Goal: Find specific page/section: Find specific page/section

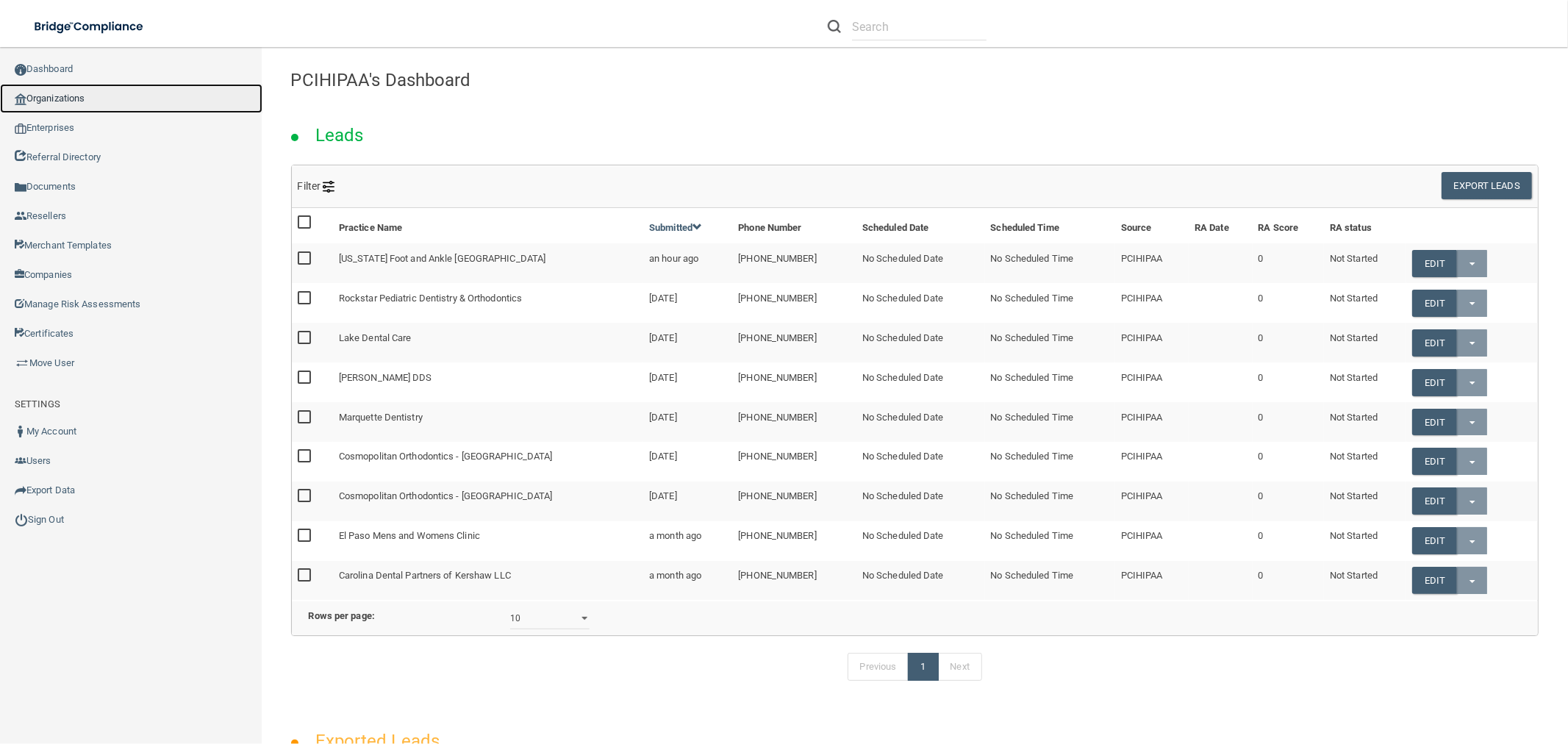
click at [45, 90] on link "Organizations" at bounding box center [131, 98] width 263 height 29
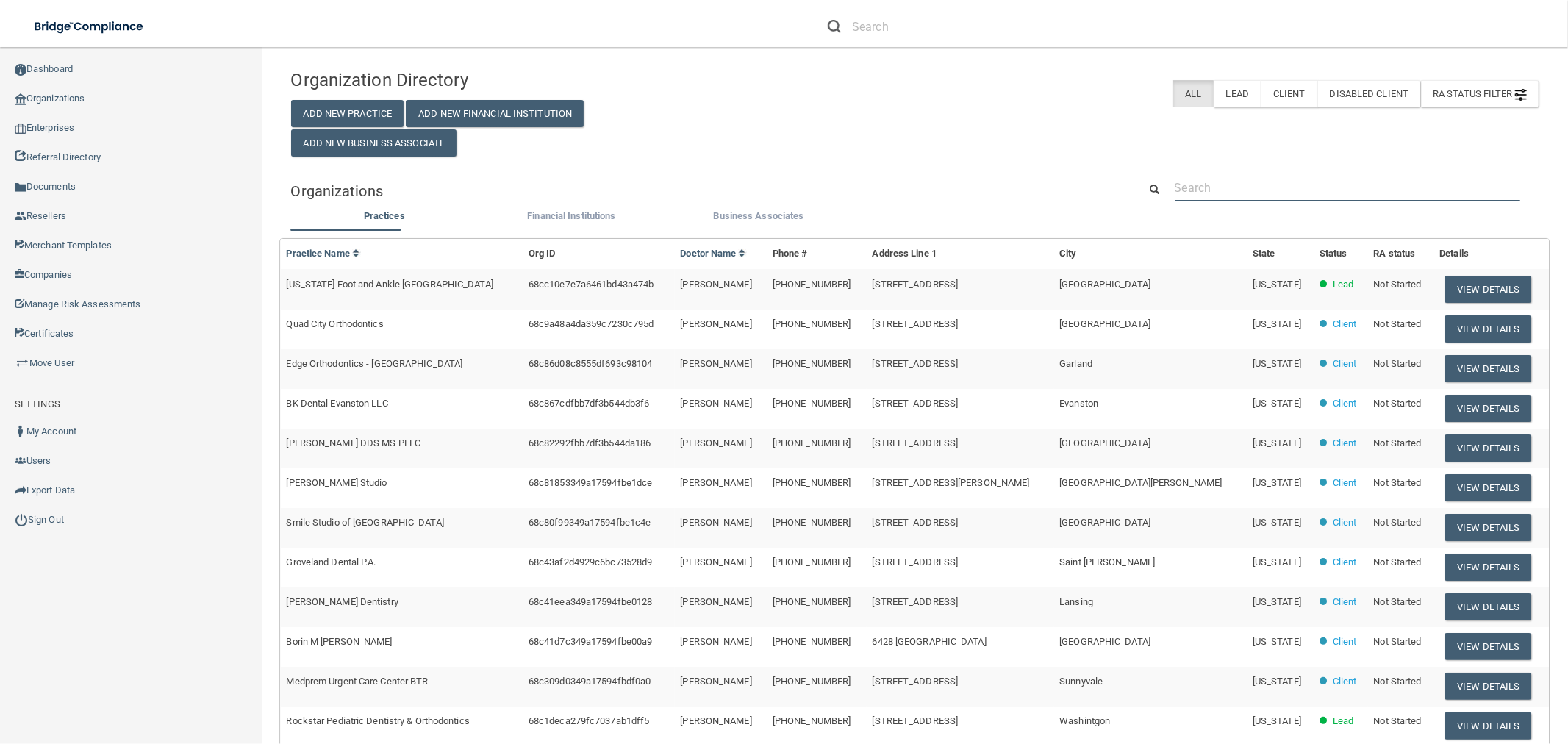
click at [1247, 178] on input "text" at bounding box center [1347, 188] width 346 height 28
paste input "Blue Sea Dental"
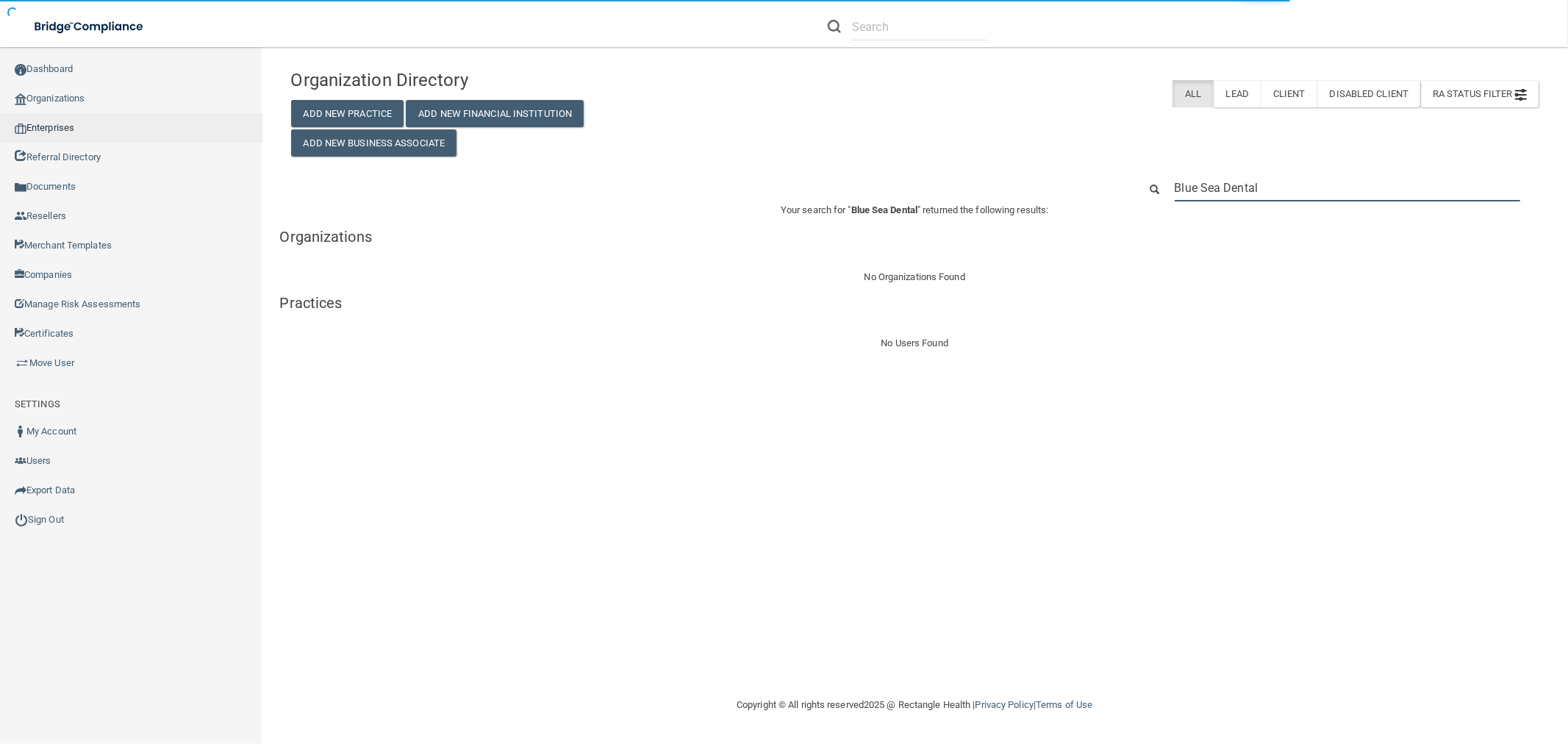
type input "Blue Sea Dental"
click at [94, 132] on link "Enterprises" at bounding box center [131, 127] width 263 height 29
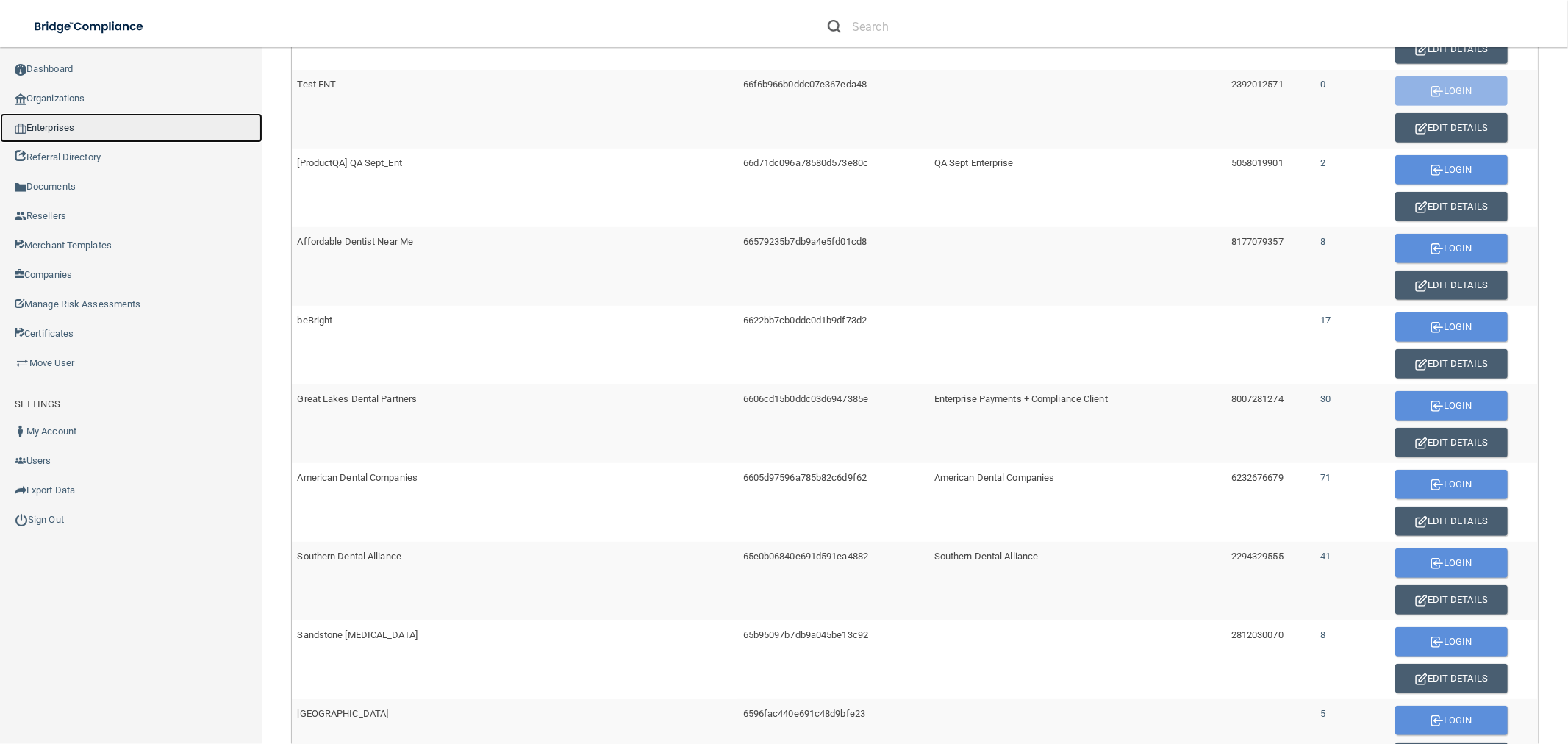
scroll to position [767, 0]
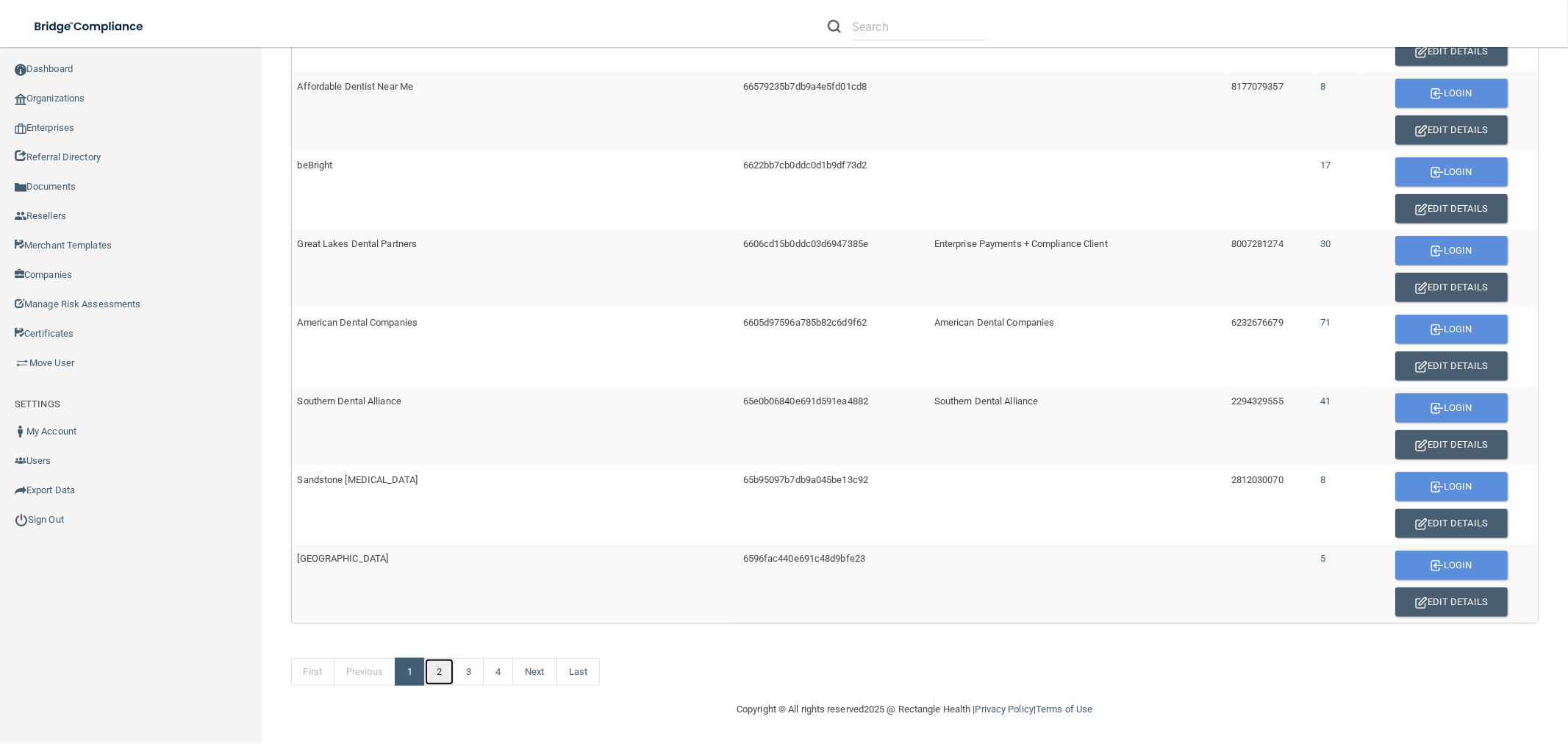
click at [438, 671] on link "2" at bounding box center [439, 671] width 30 height 28
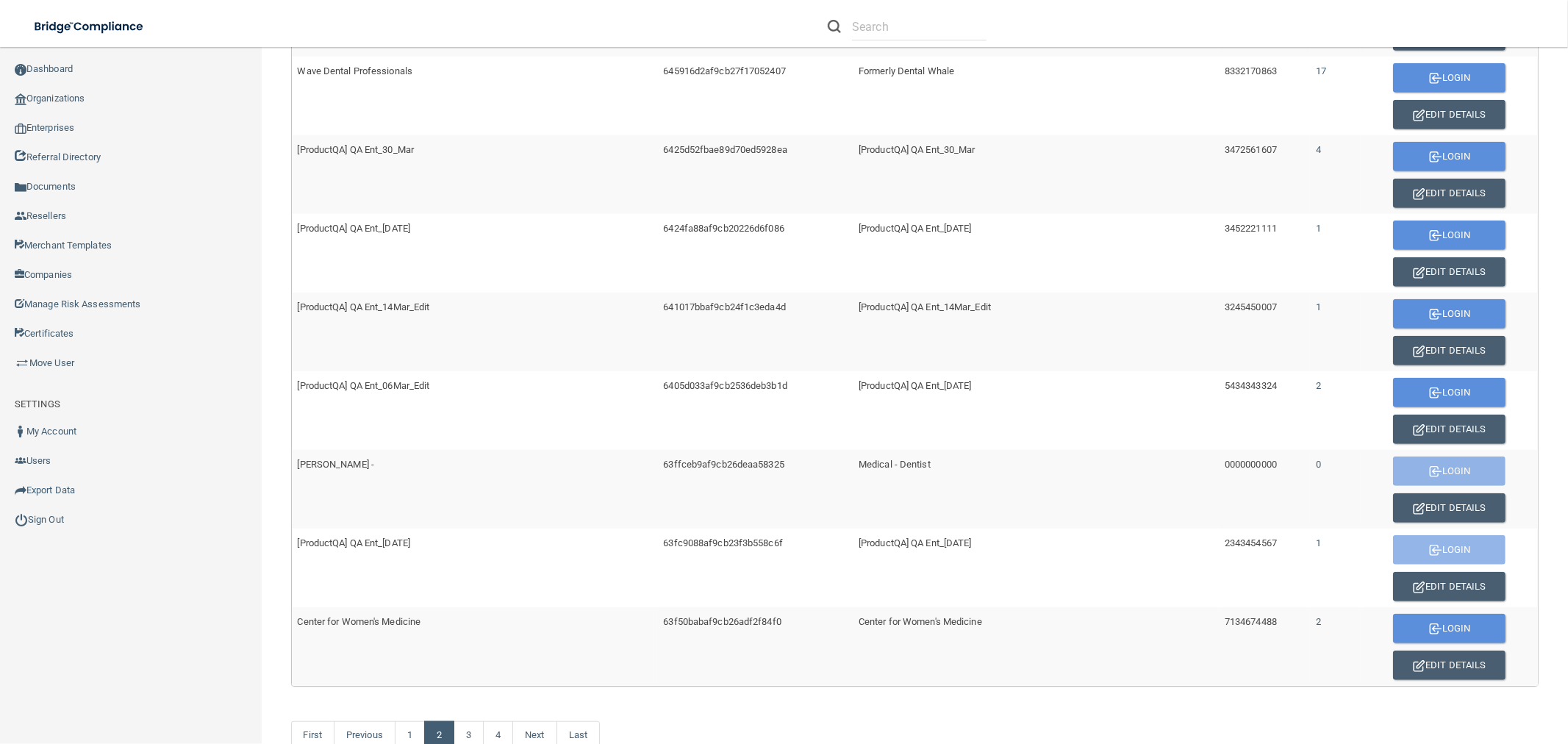
scroll to position [767, 0]
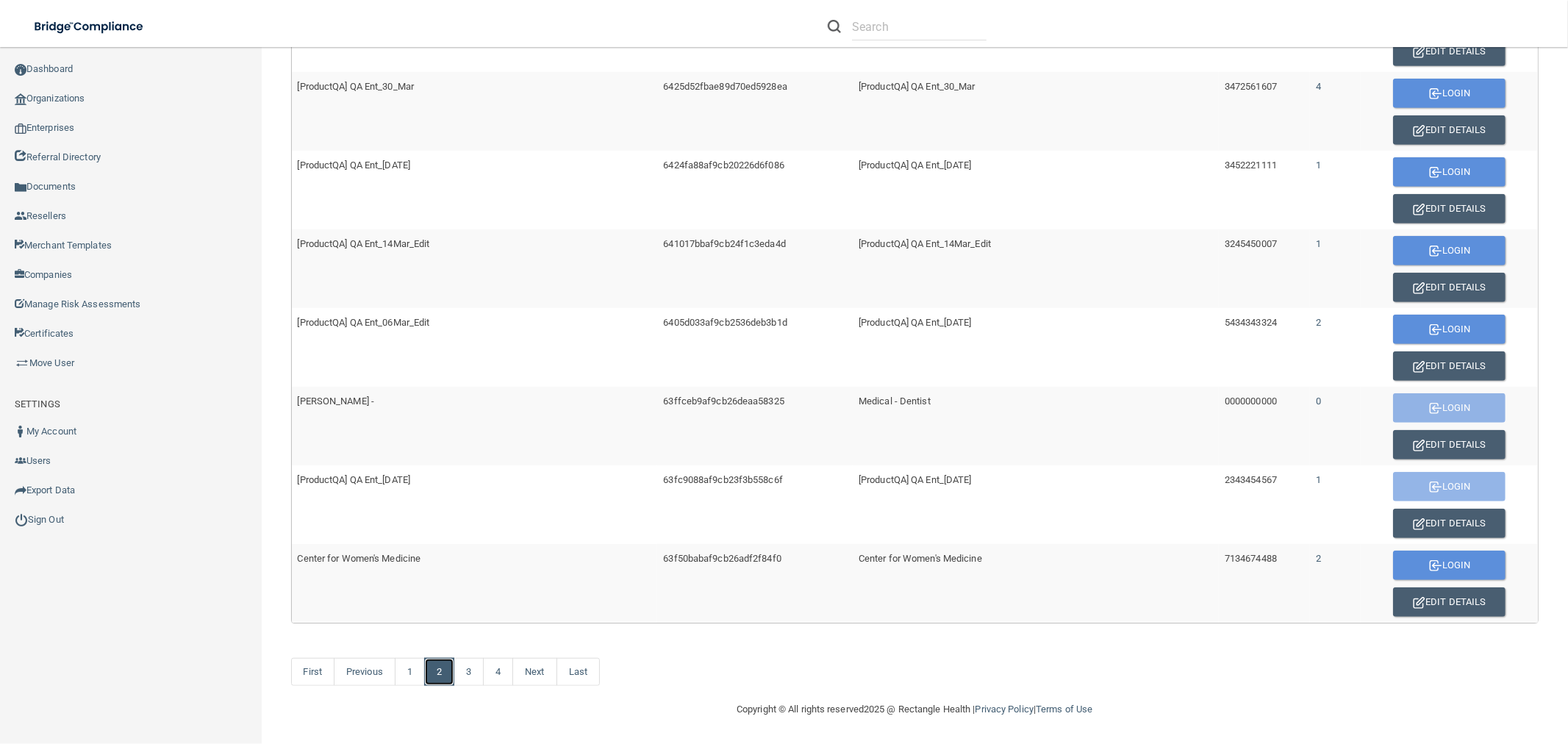
click at [453, 671] on link "2" at bounding box center [439, 671] width 30 height 28
click at [461, 671] on link "3" at bounding box center [469, 671] width 30 height 28
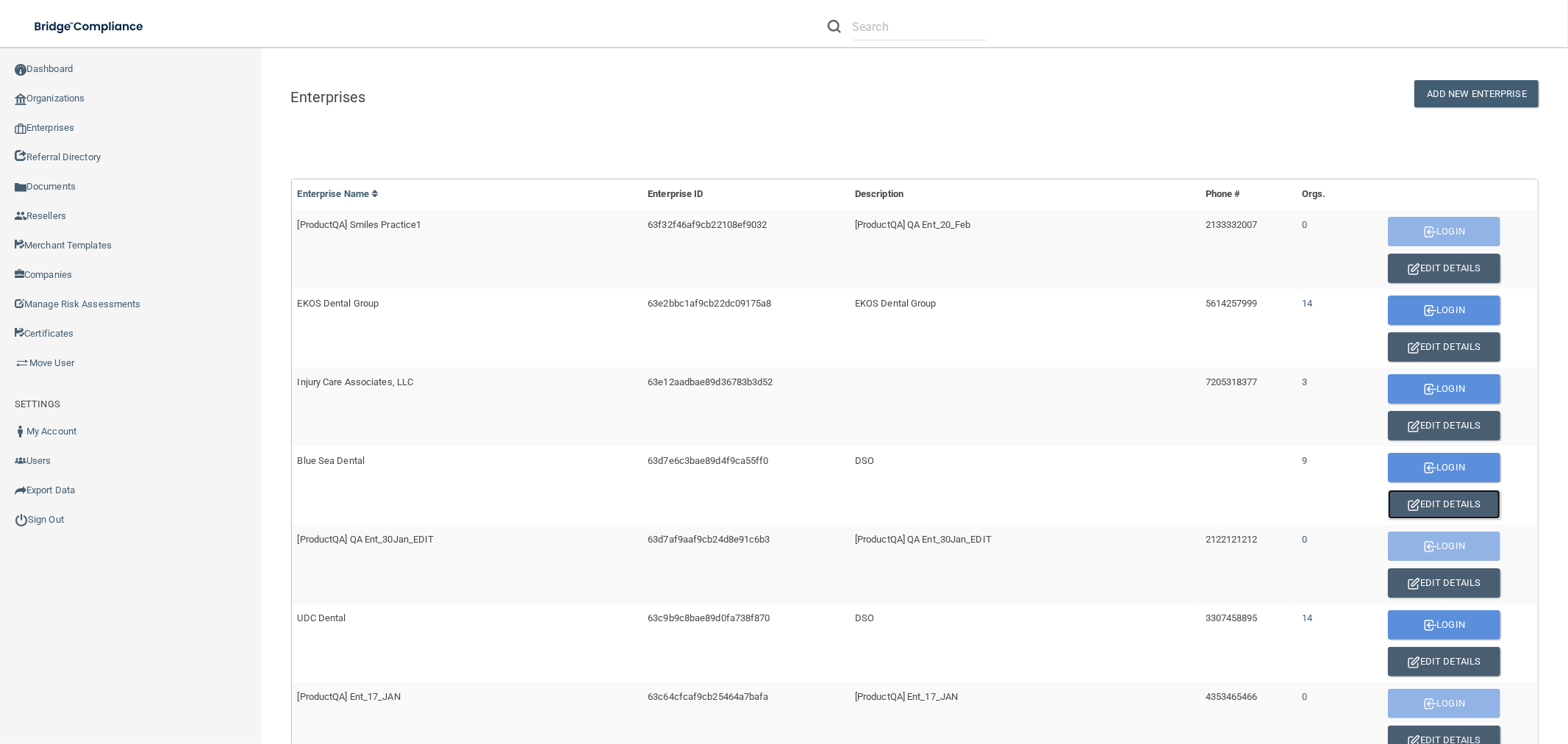
click at [1425, 498] on button "Edit Details" at bounding box center [1444, 503] width 112 height 29
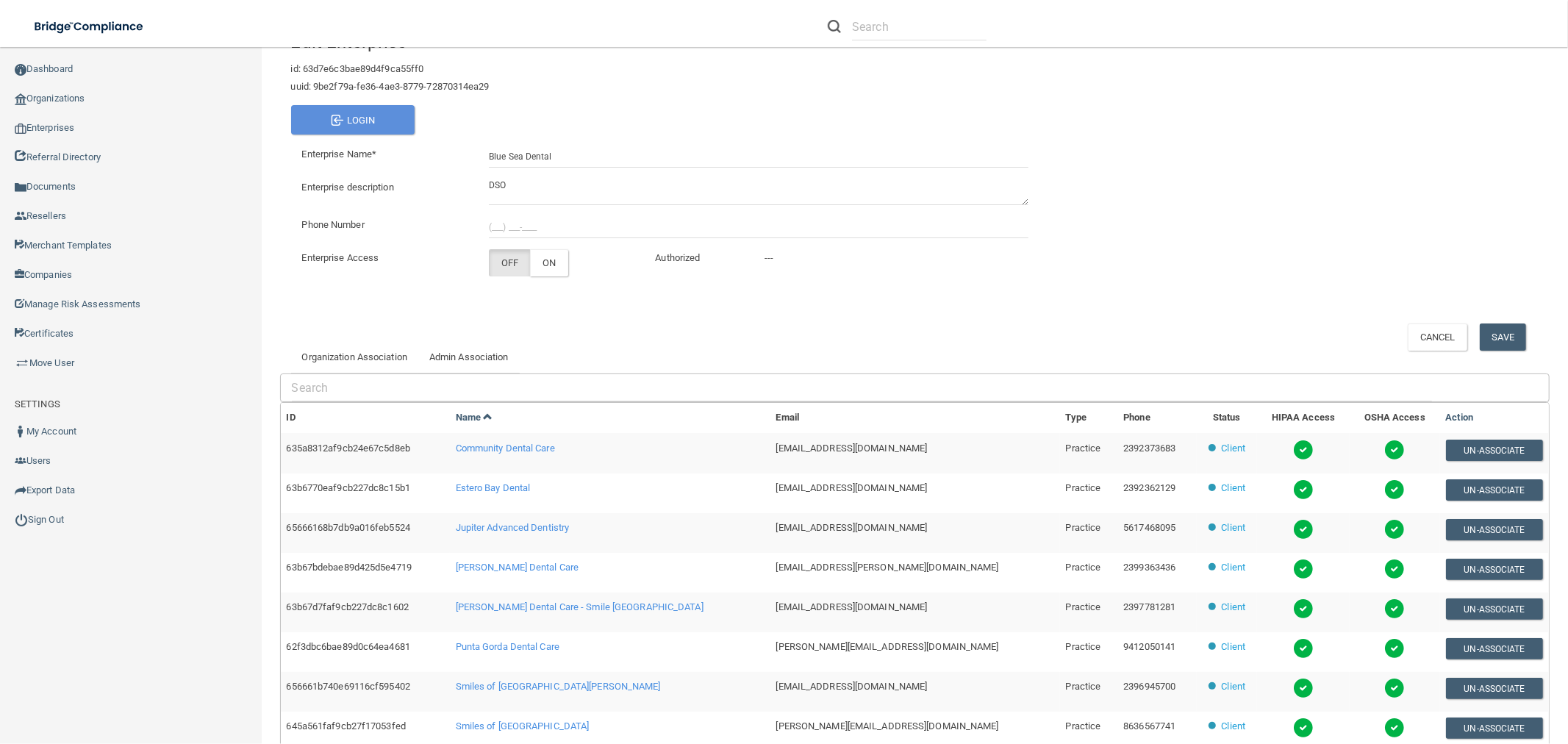
scroll to position [211, 0]
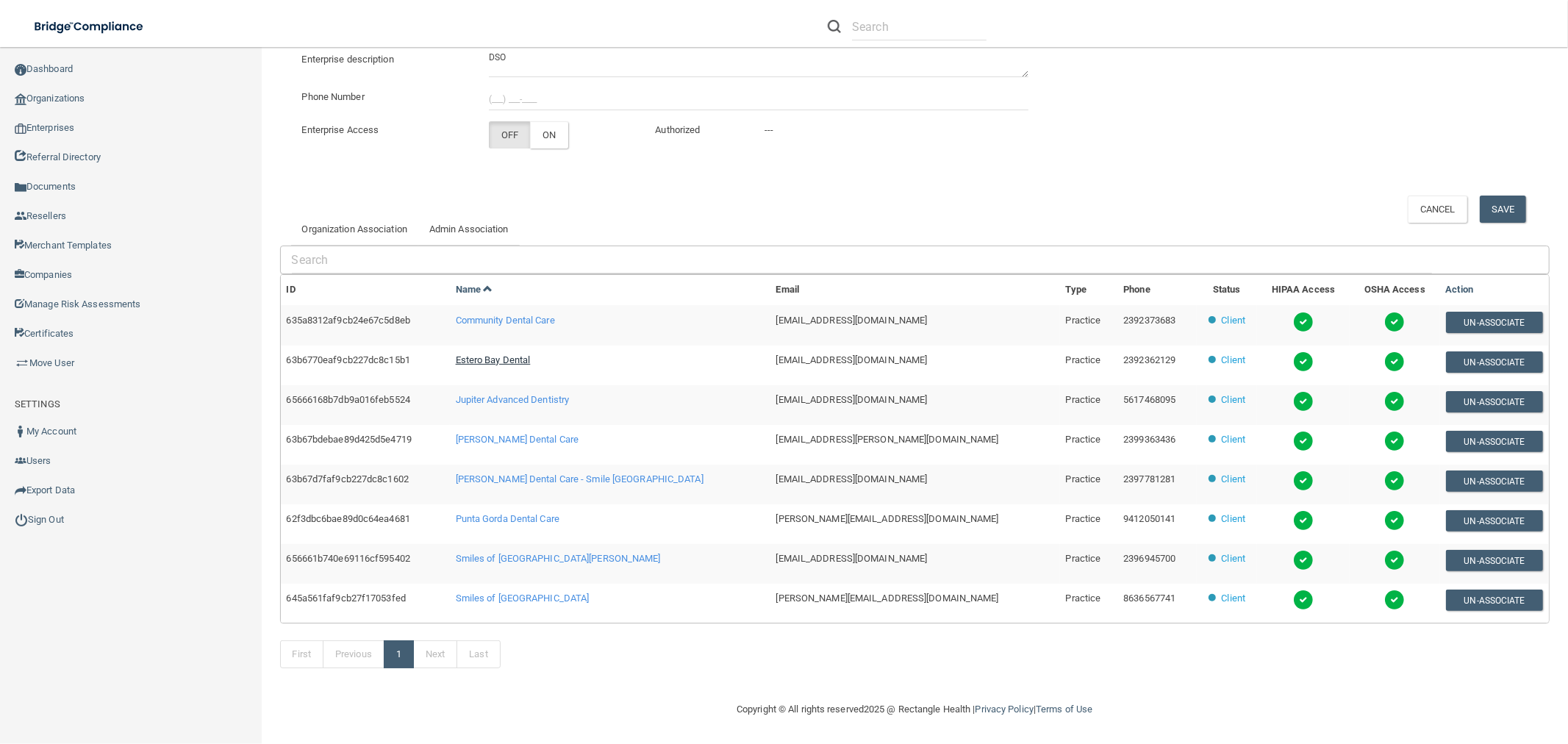
click at [531, 363] on span "Estero Bay Dental" at bounding box center [493, 360] width 75 height 11
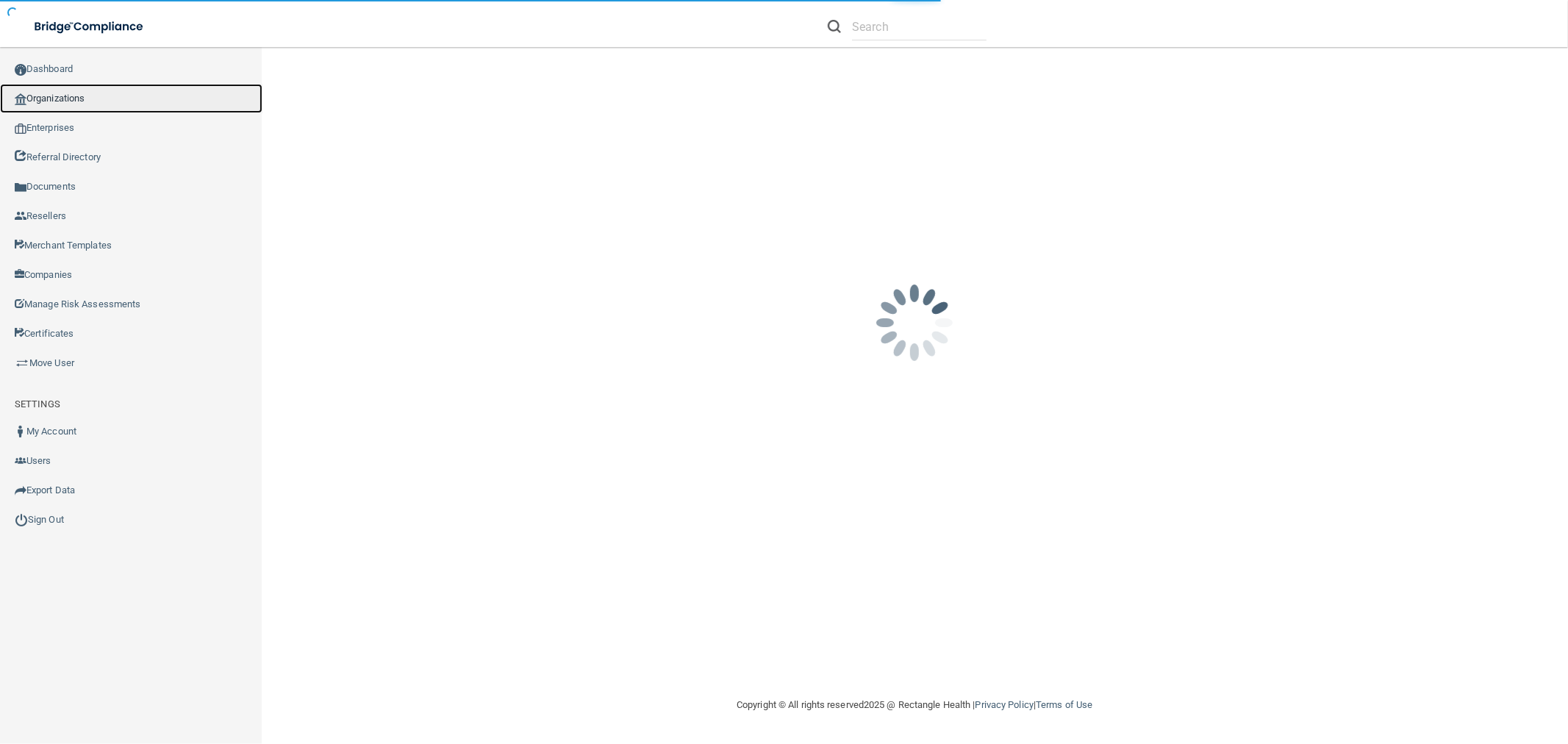
click at [119, 90] on link "Organizations" at bounding box center [131, 98] width 263 height 29
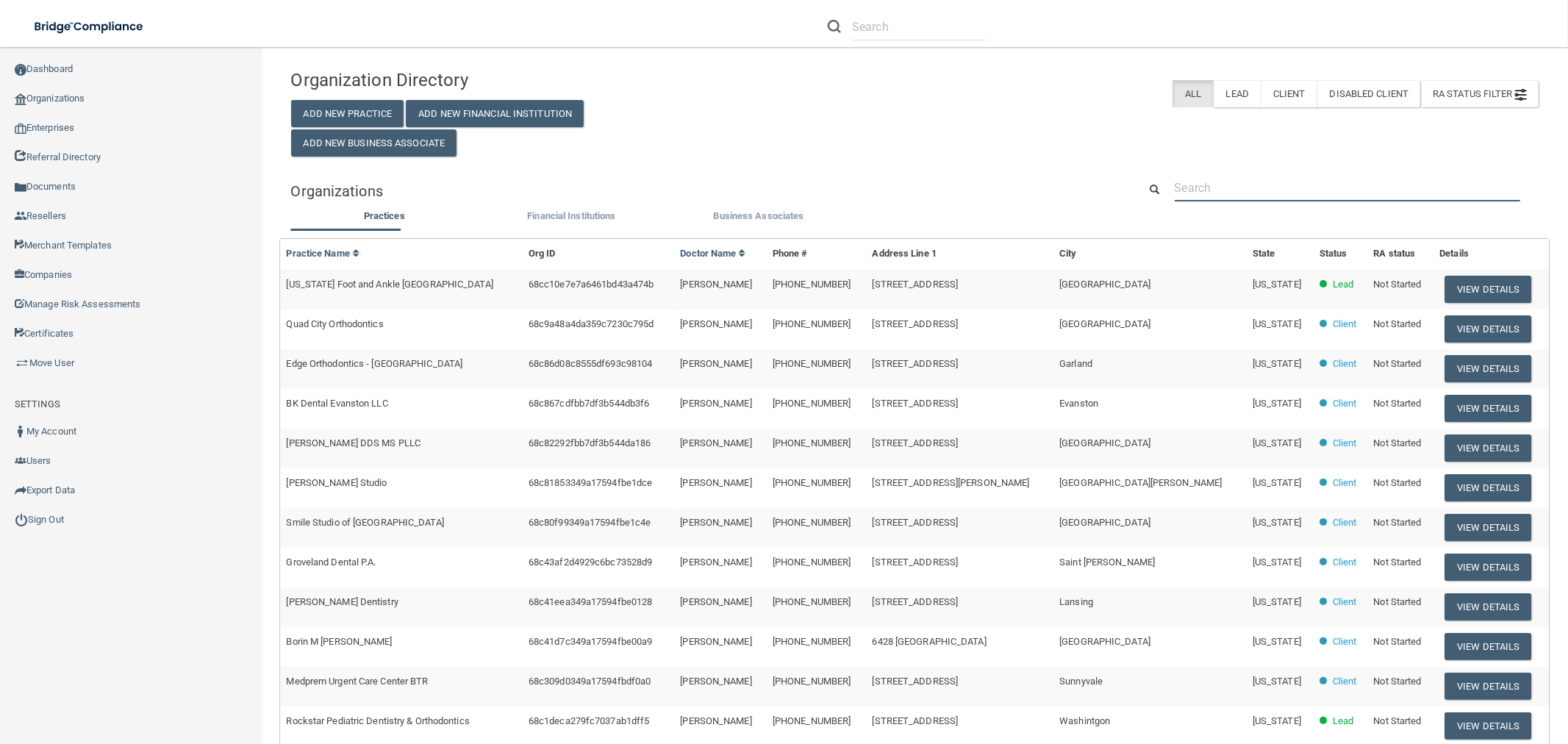
click at [1327, 192] on input "text" at bounding box center [1347, 188] width 346 height 28
paste input "North Lakeland Dental"
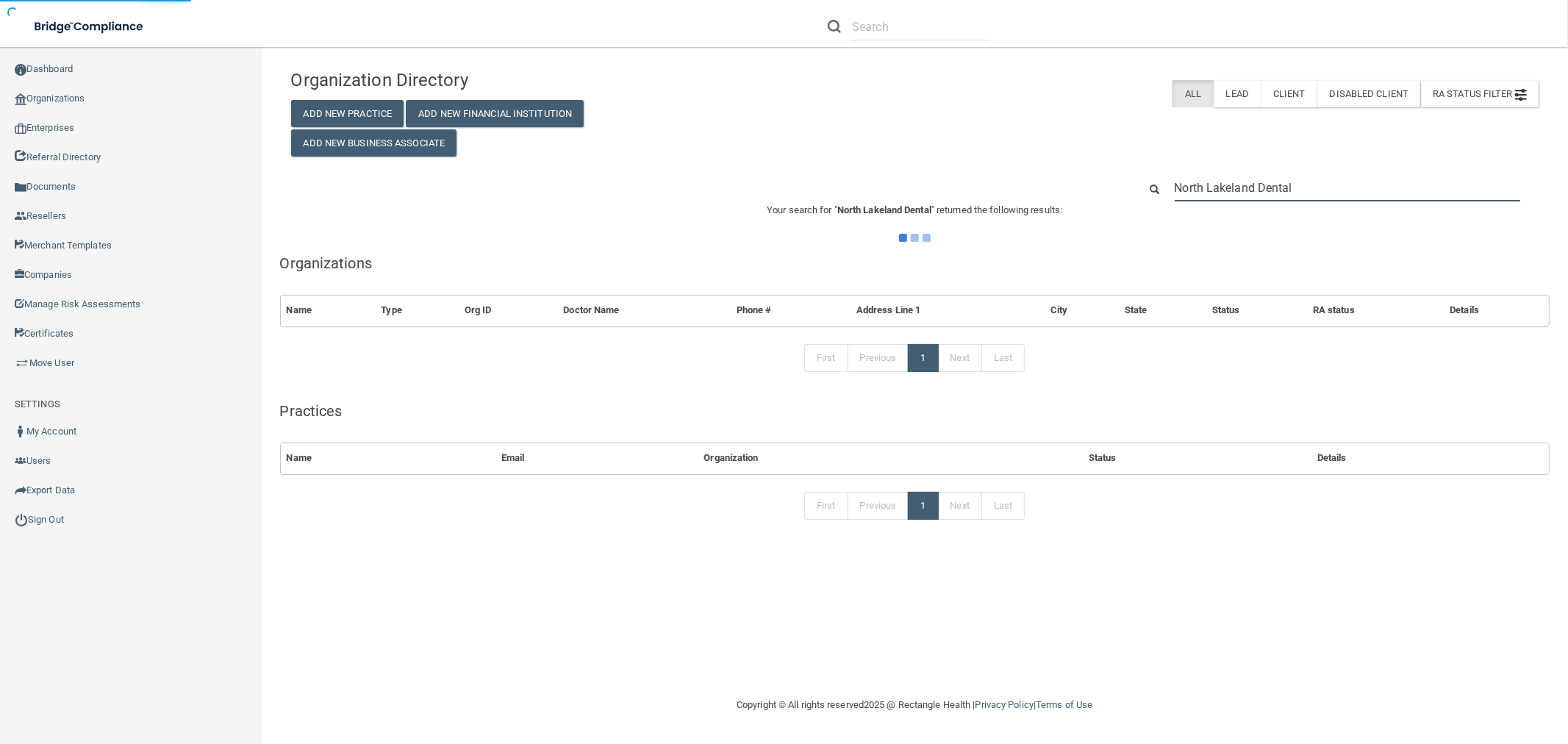
type input "North Lakeland Dental"
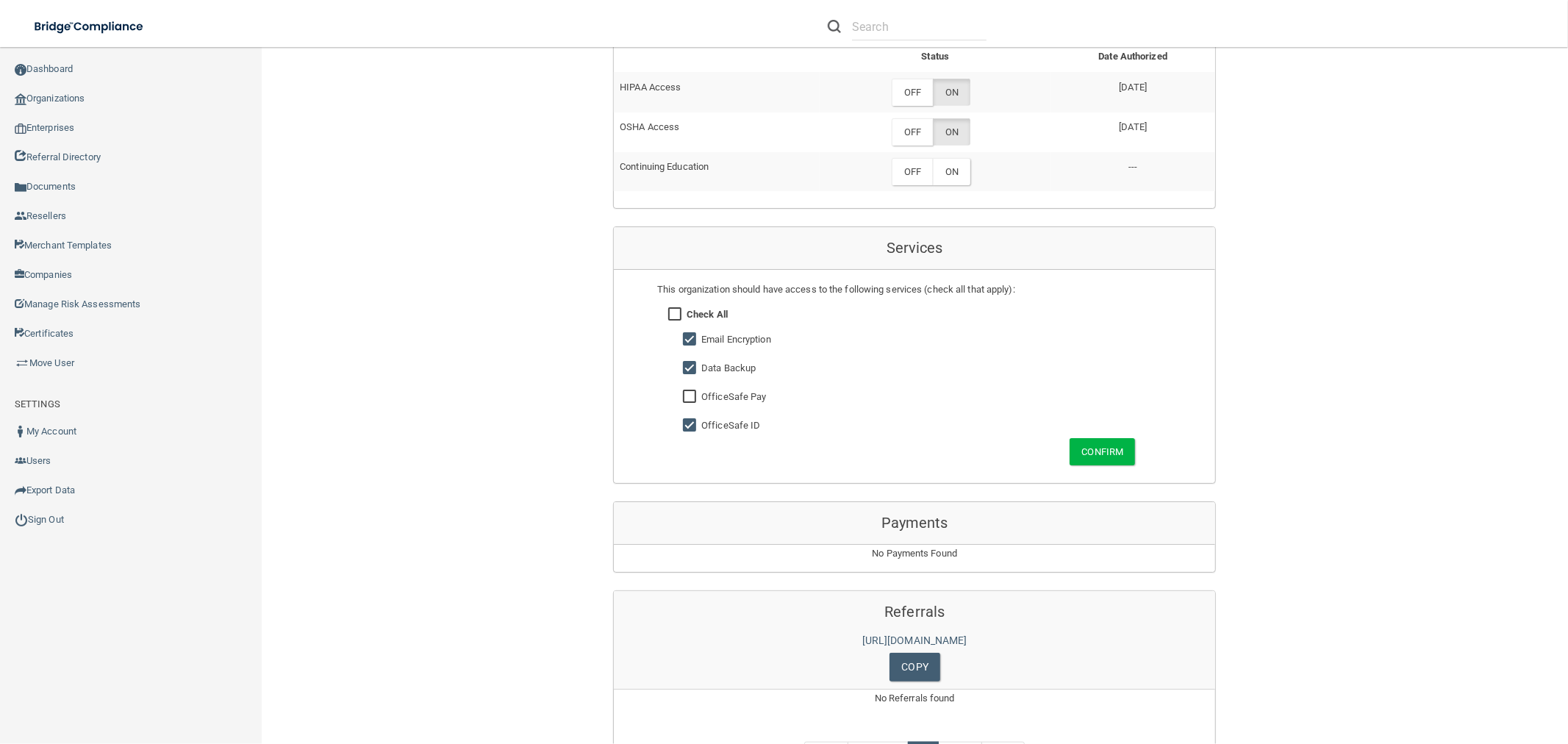
scroll to position [898, 0]
